Goal: Transaction & Acquisition: Purchase product/service

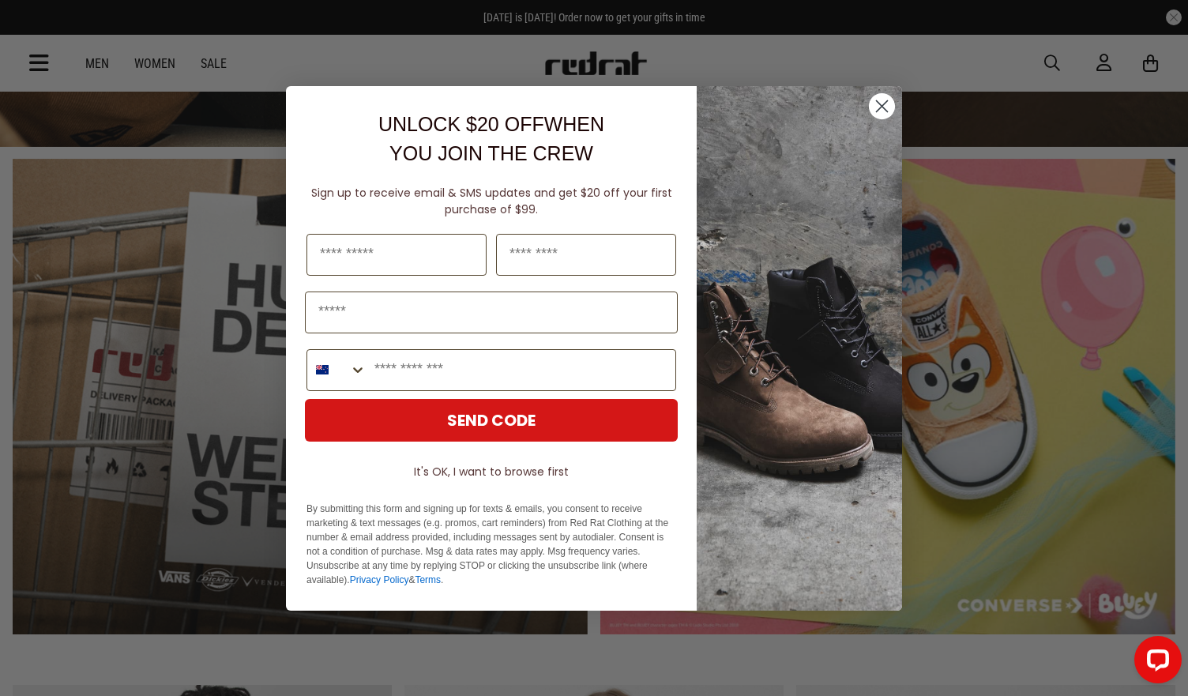
click at [880, 107] on icon "Close dialog" at bounding box center [882, 105] width 11 height 11
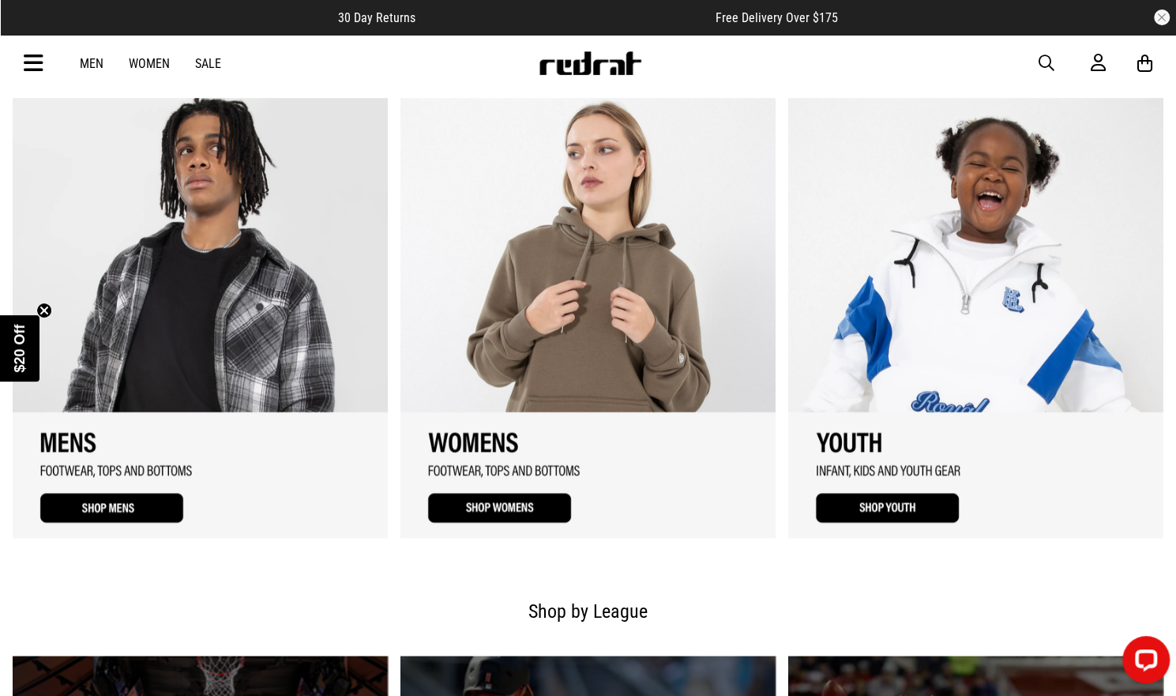
scroll to position [1027, 0]
click at [92, 64] on link "Men" at bounding box center [92, 63] width 24 height 15
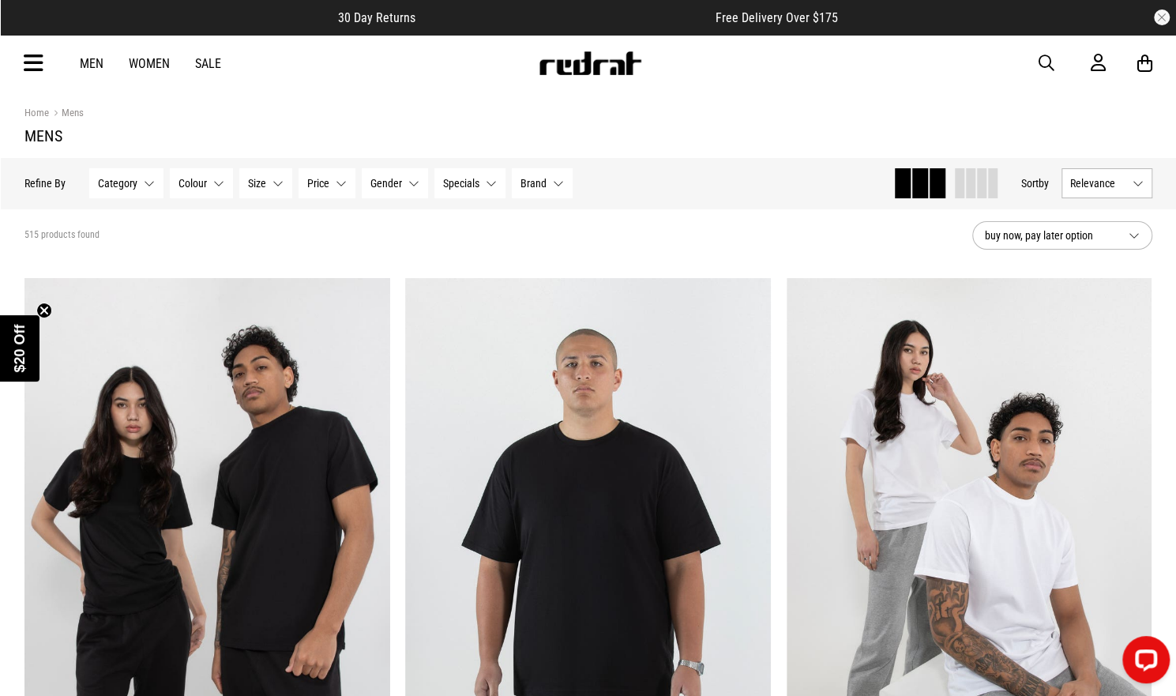
click at [126, 183] on span "Category" at bounding box center [117, 183] width 39 height 13
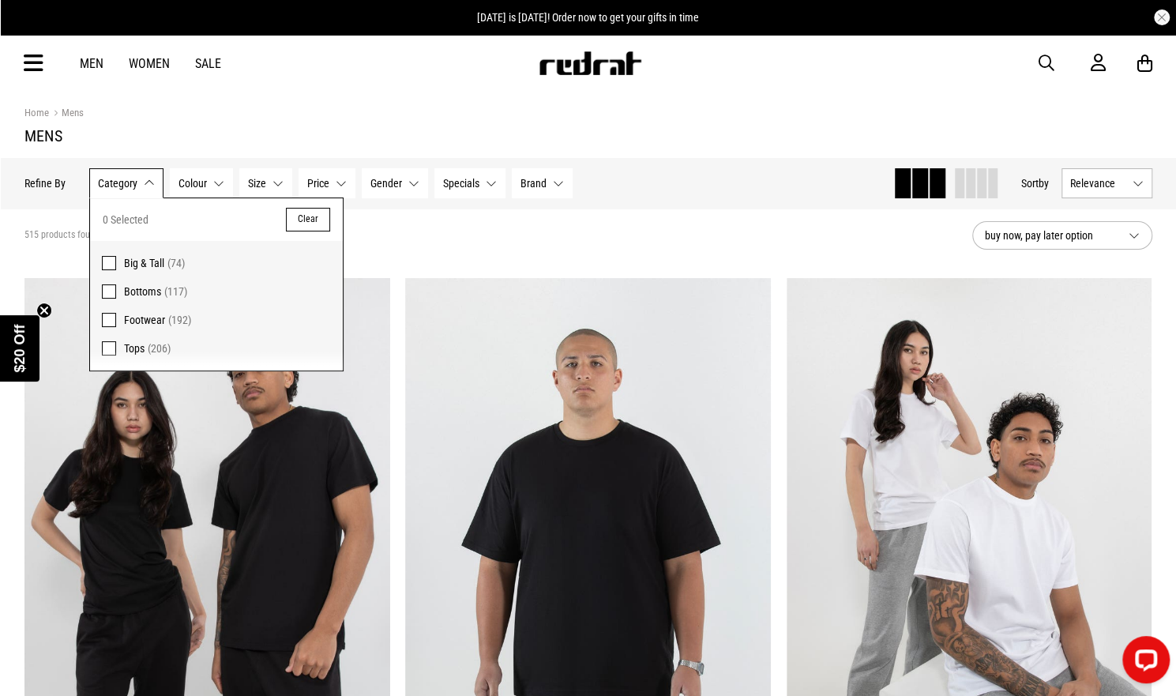
click at [109, 291] on span at bounding box center [109, 291] width 14 height 14
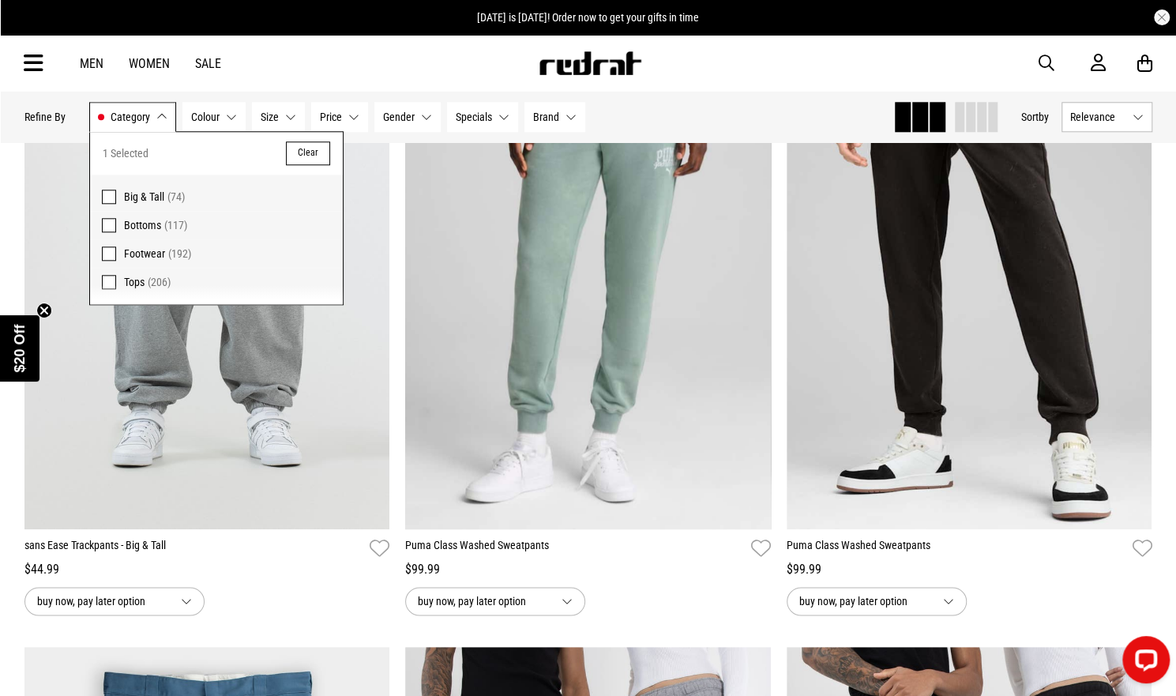
scroll to position [910, 0]
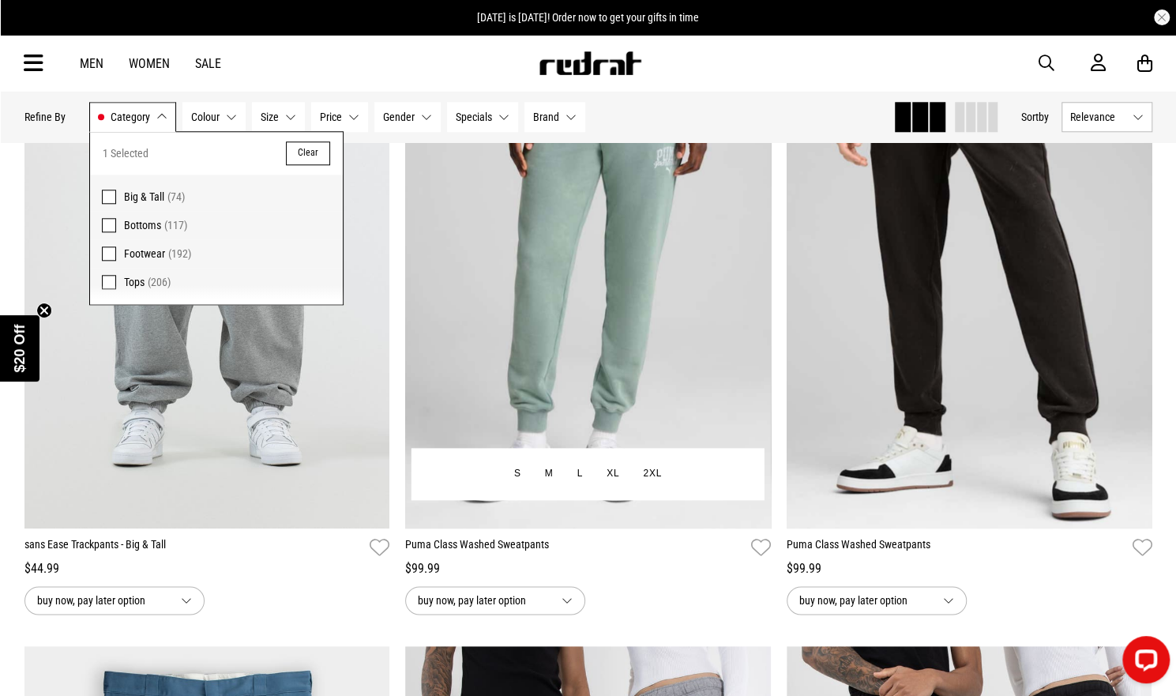
click at [731, 588] on div "buy now, pay later option" at bounding box center [588, 600] width 366 height 28
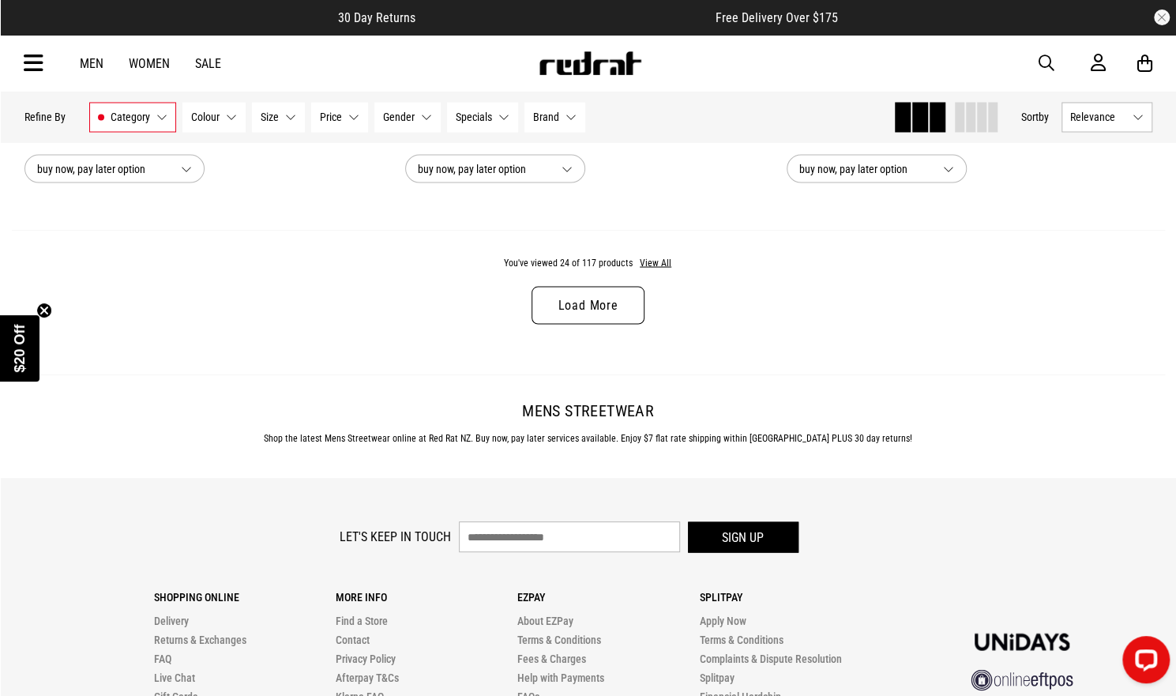
scroll to position [5120, 0]
click at [657, 260] on button "View All" at bounding box center [655, 262] width 33 height 14
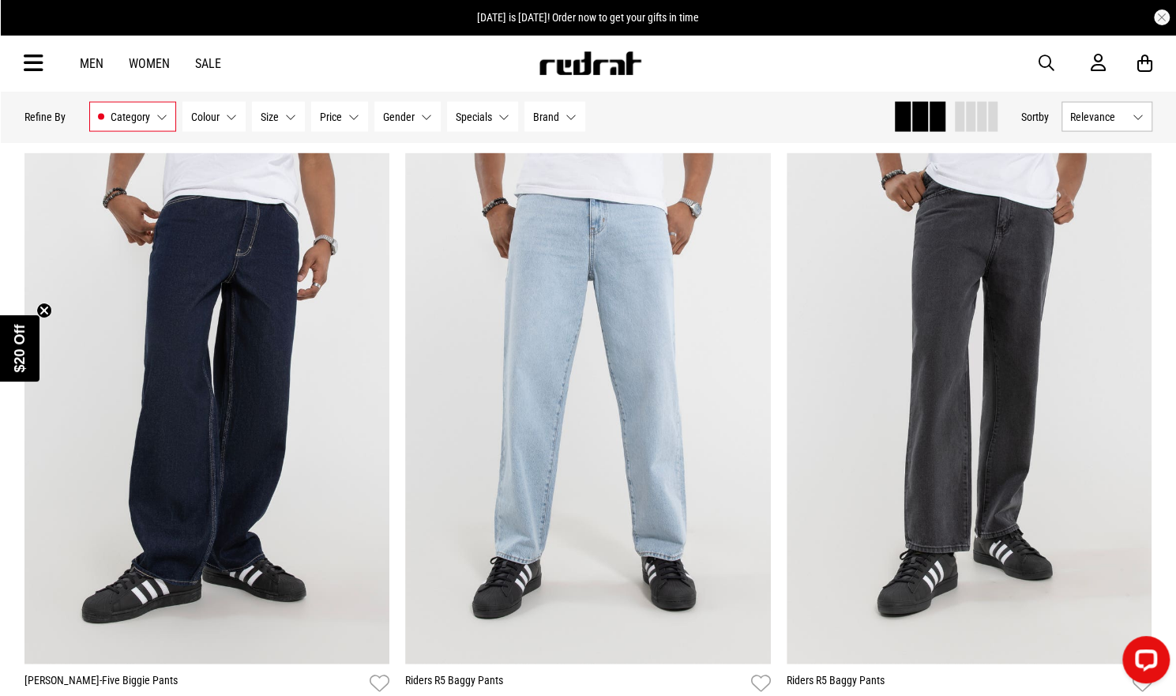
scroll to position [8959, 0]
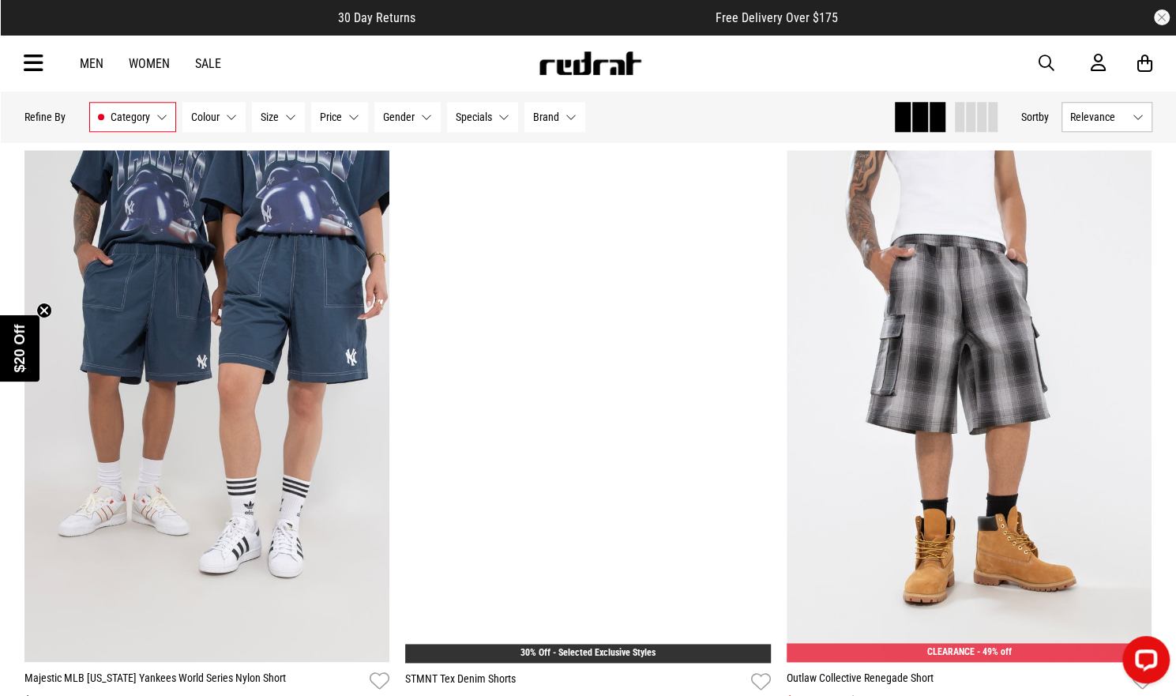
scroll to position [11480, 0]
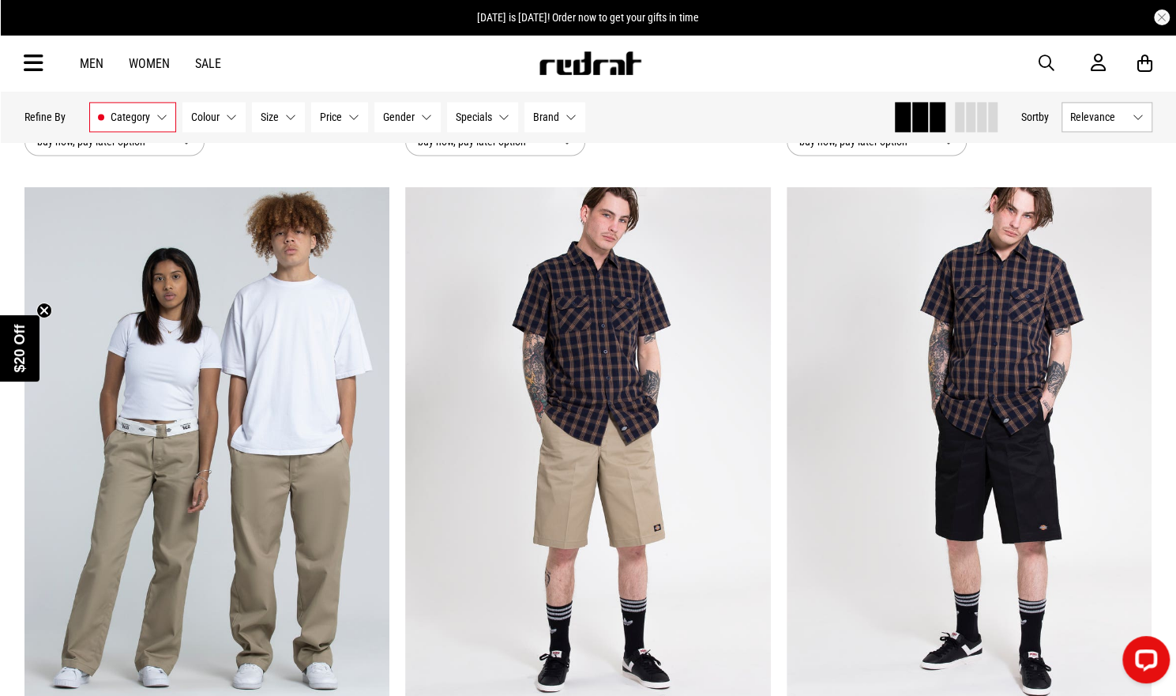
scroll to position [18996, 0]
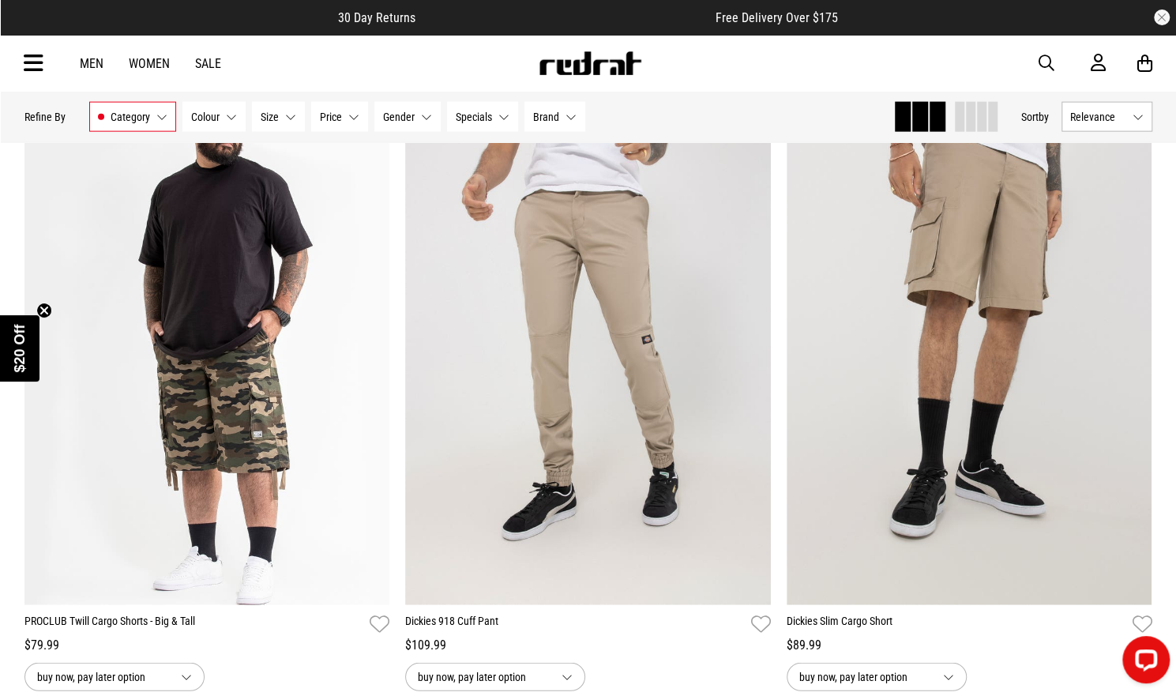
scroll to position [19731, 0]
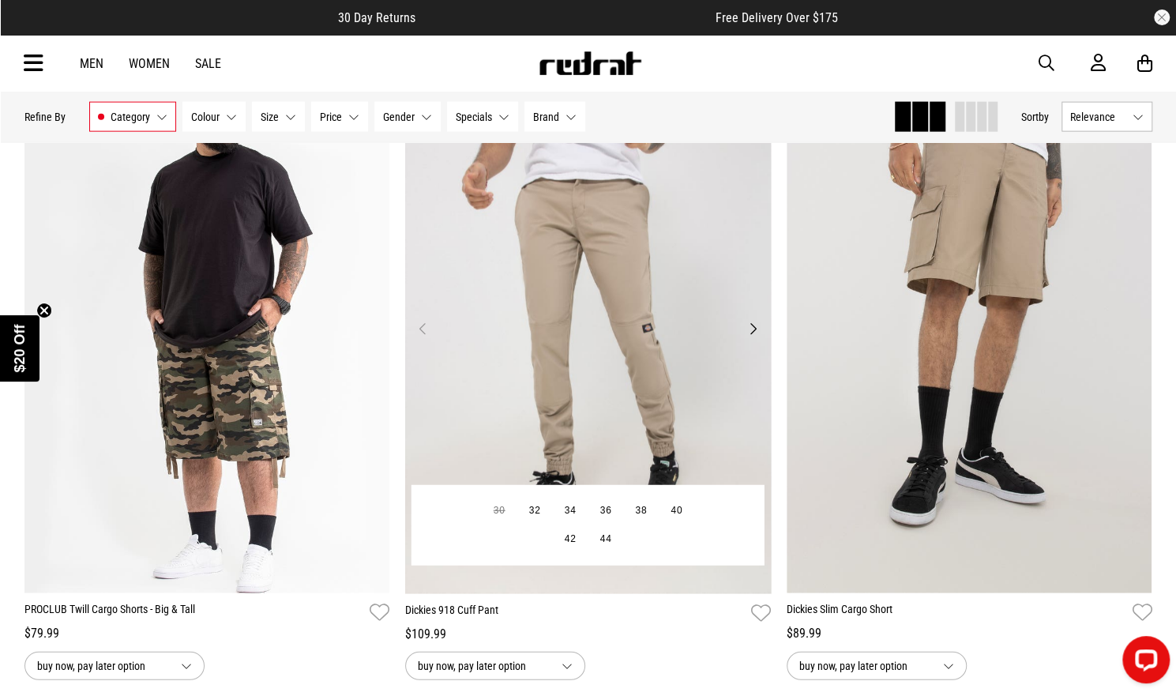
click at [594, 400] on img at bounding box center [588, 337] width 366 height 512
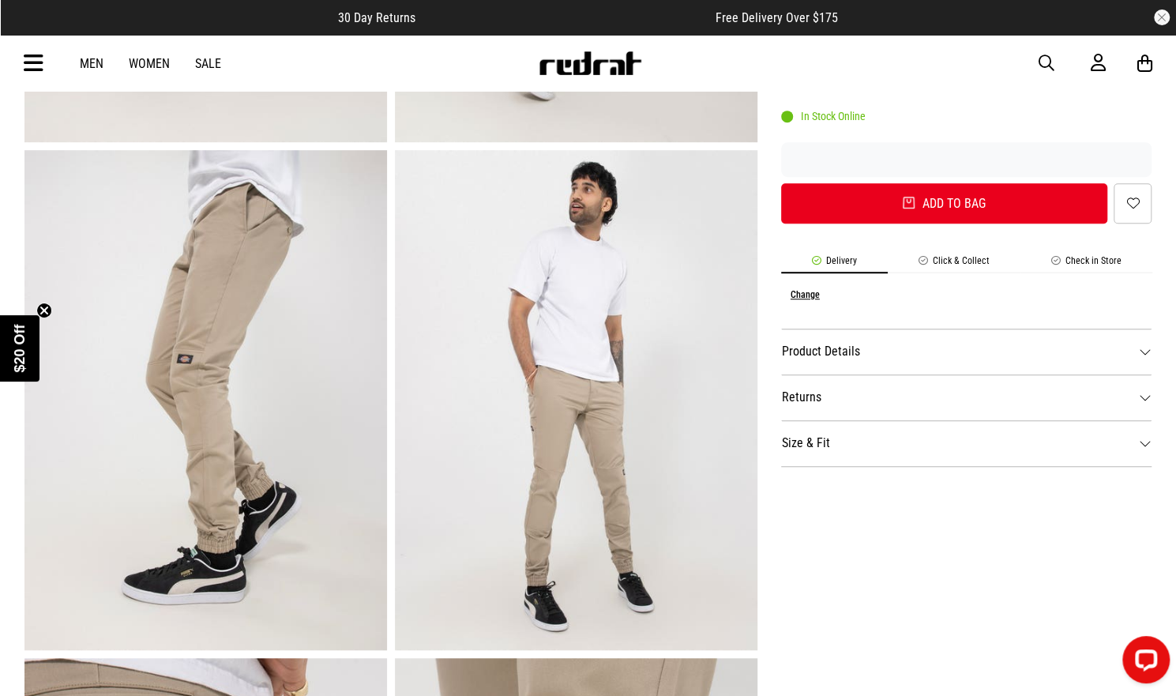
click at [1146, 446] on dt "Size & Fit" at bounding box center [966, 443] width 371 height 46
